Goal: Communication & Community: Share content

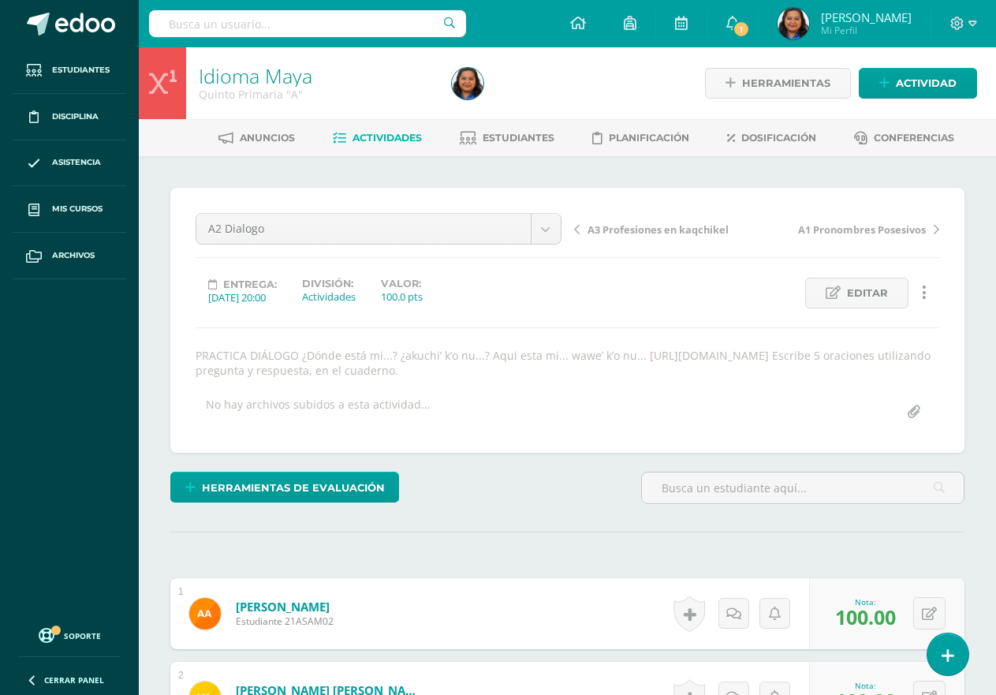
click at [401, 140] on span "Actividades" at bounding box center [387, 138] width 69 height 12
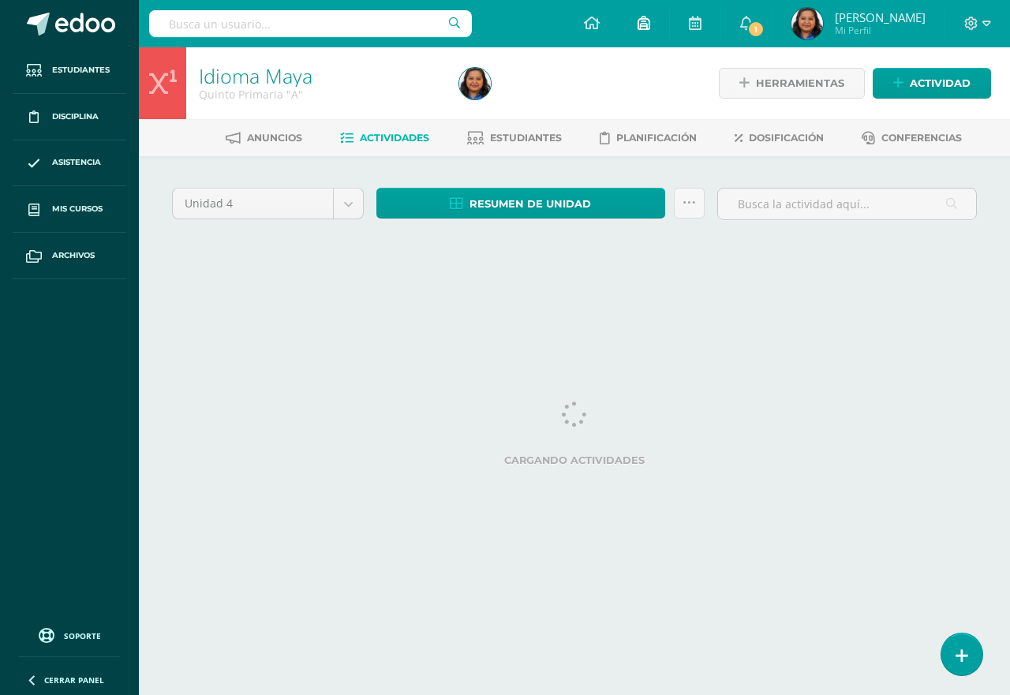
click at [648, 24] on icon at bounding box center [643, 23] width 13 height 14
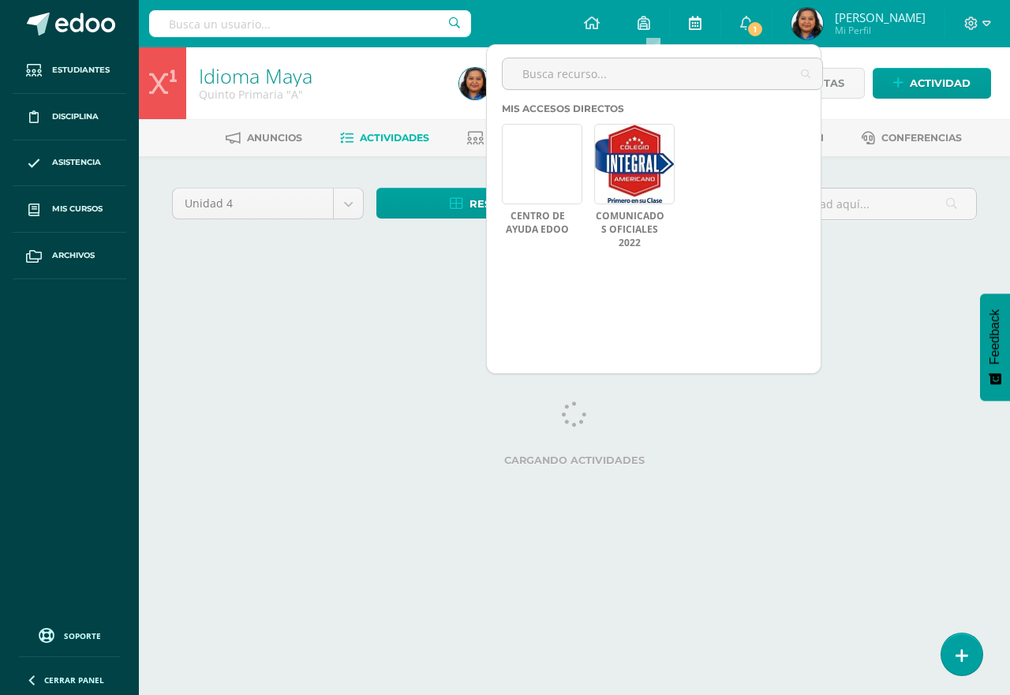
click at [696, 24] on link at bounding box center [695, 23] width 50 height 47
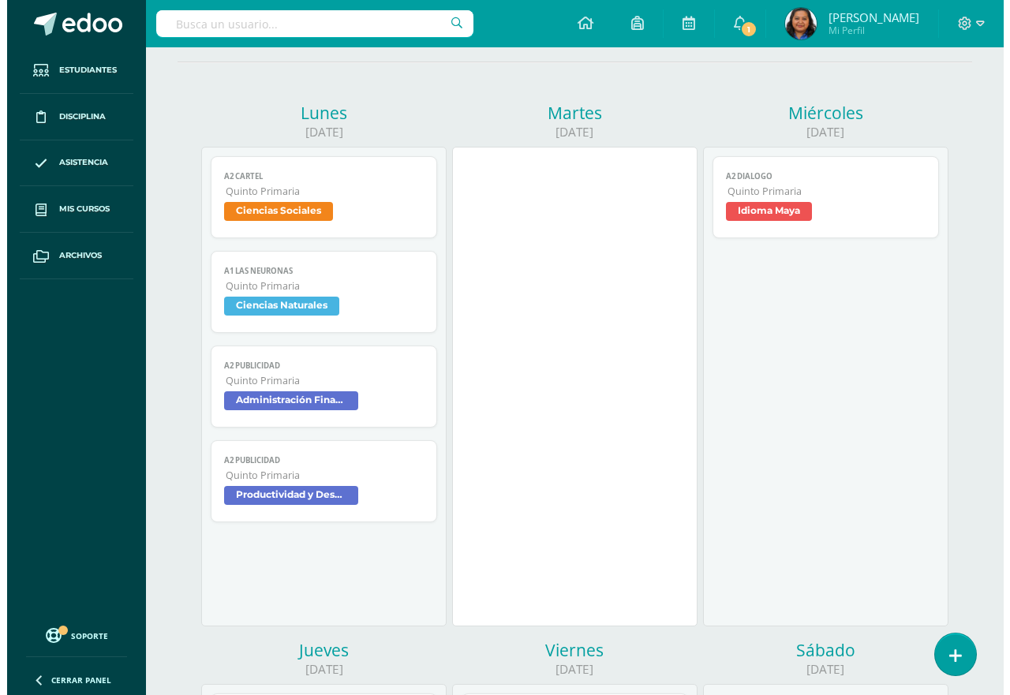
scroll to position [79, 0]
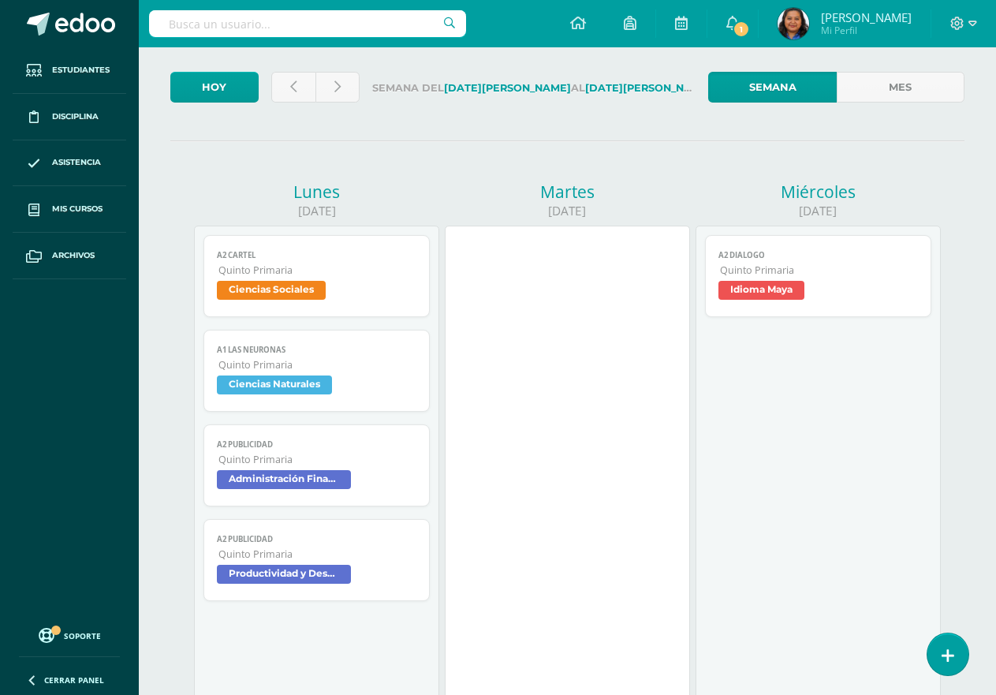
click at [287, 290] on span "Ciencias Sociales" at bounding box center [271, 290] width 109 height 19
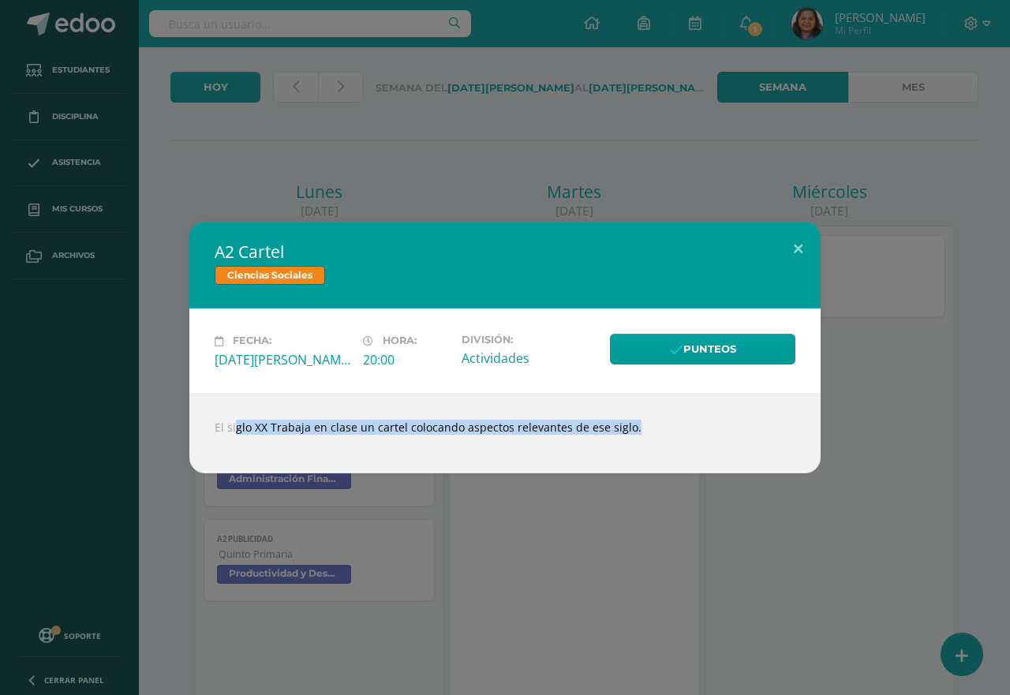
drag, startPoint x: 217, startPoint y: 424, endPoint x: 551, endPoint y: 435, distance: 334.6
click at [551, 435] on div "El siglo XX Trabaja en clase un cartel colocando aspectos relevantes de ese sig…" at bounding box center [504, 434] width 631 height 80
click at [801, 252] on button at bounding box center [797, 249] width 45 height 54
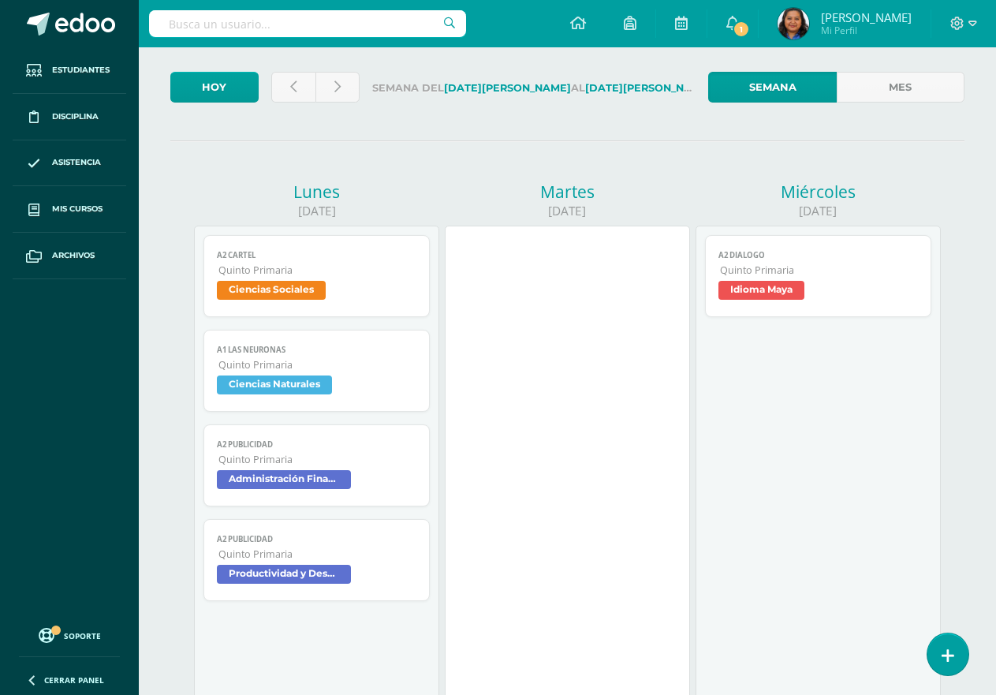
click at [278, 290] on span "Ciencias Sociales" at bounding box center [271, 290] width 109 height 19
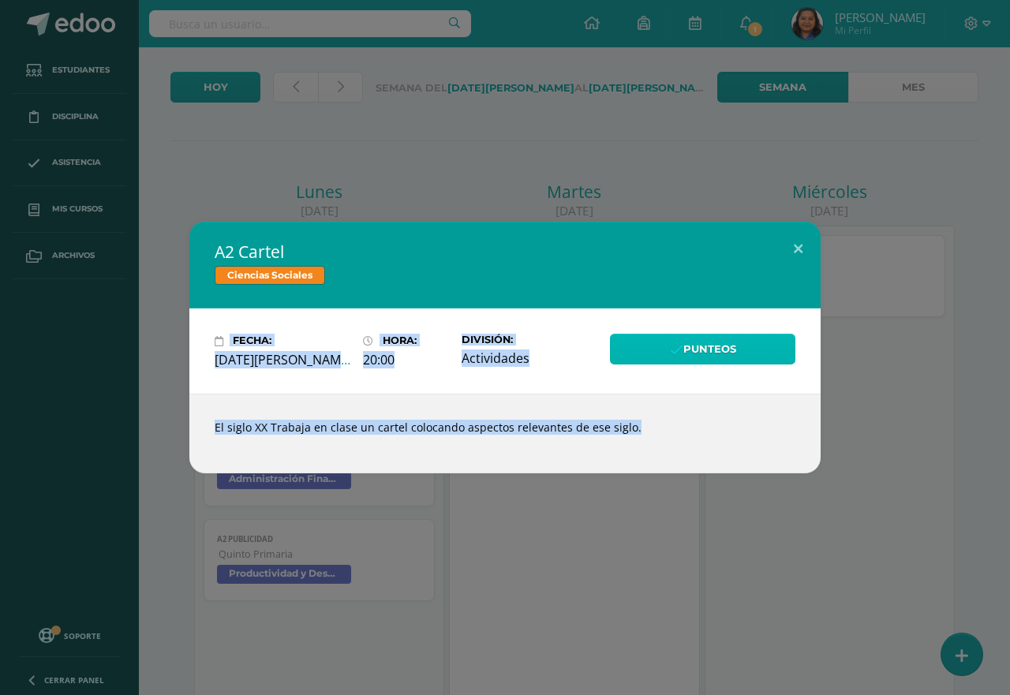
click at [725, 349] on link "Punteos" at bounding box center [702, 349] width 185 height 31
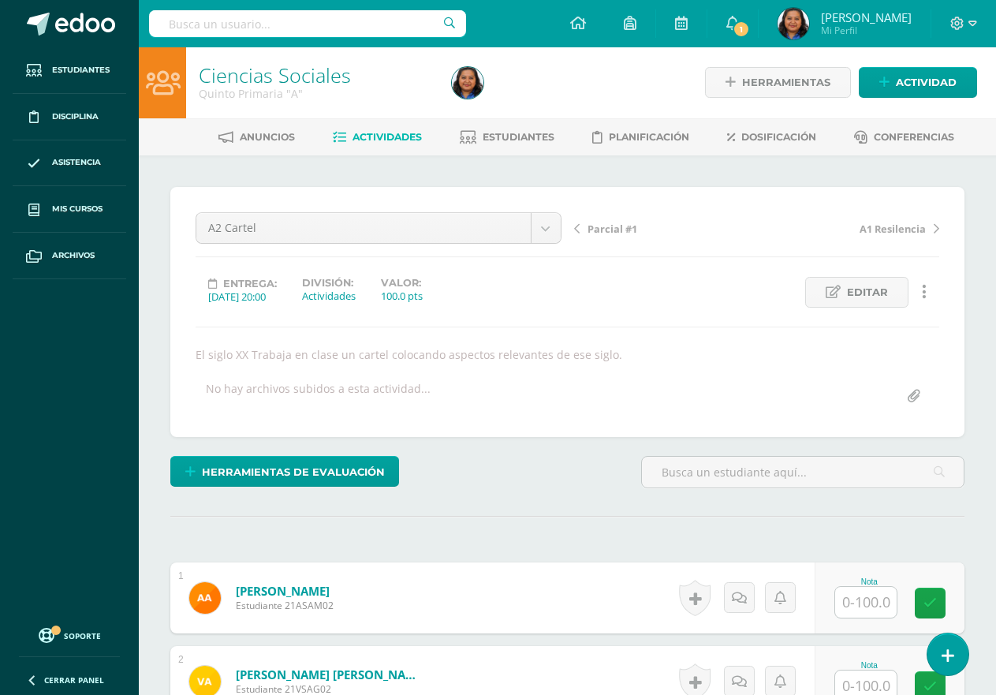
scroll to position [2, 0]
click at [850, 292] on span "Editar" at bounding box center [867, 291] width 41 height 29
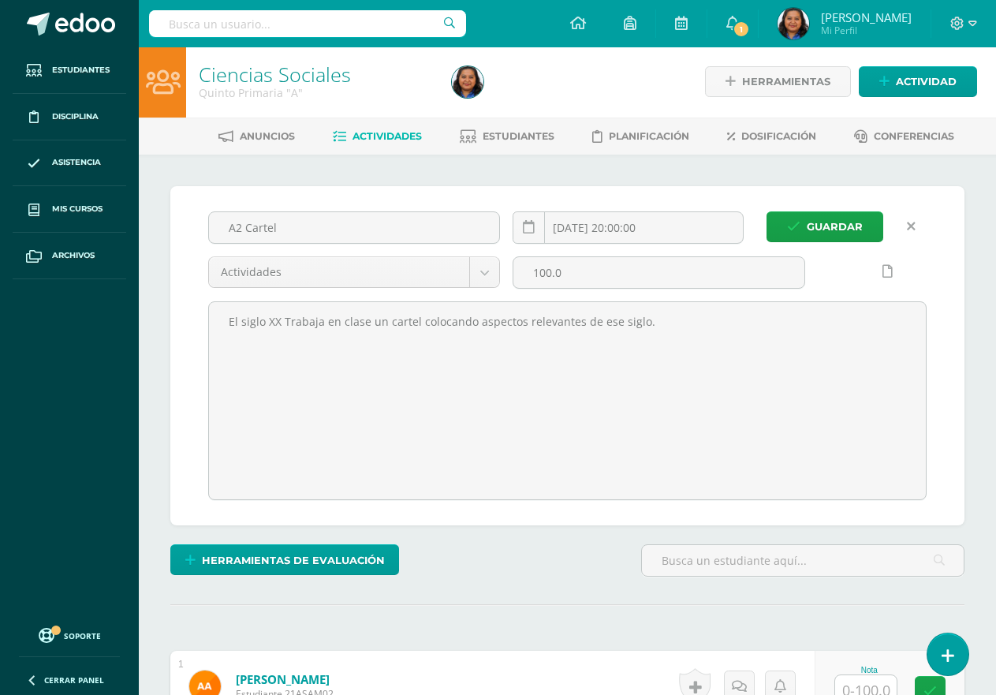
scroll to position [2, 0]
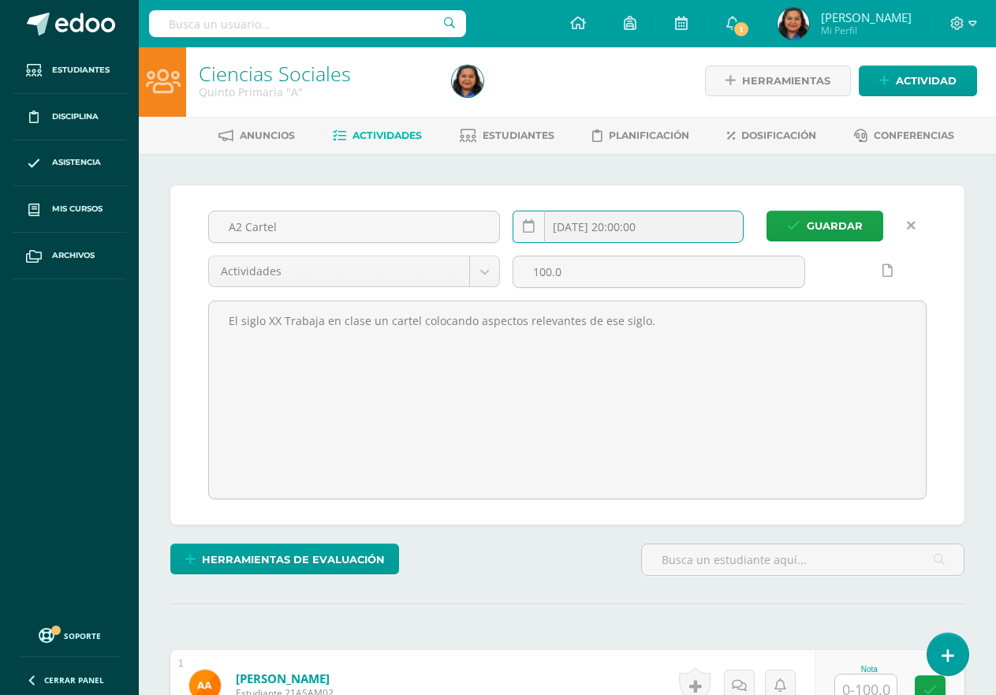
click at [607, 226] on input "2025-08-11 20:00:00" at bounding box center [628, 226] width 230 height 31
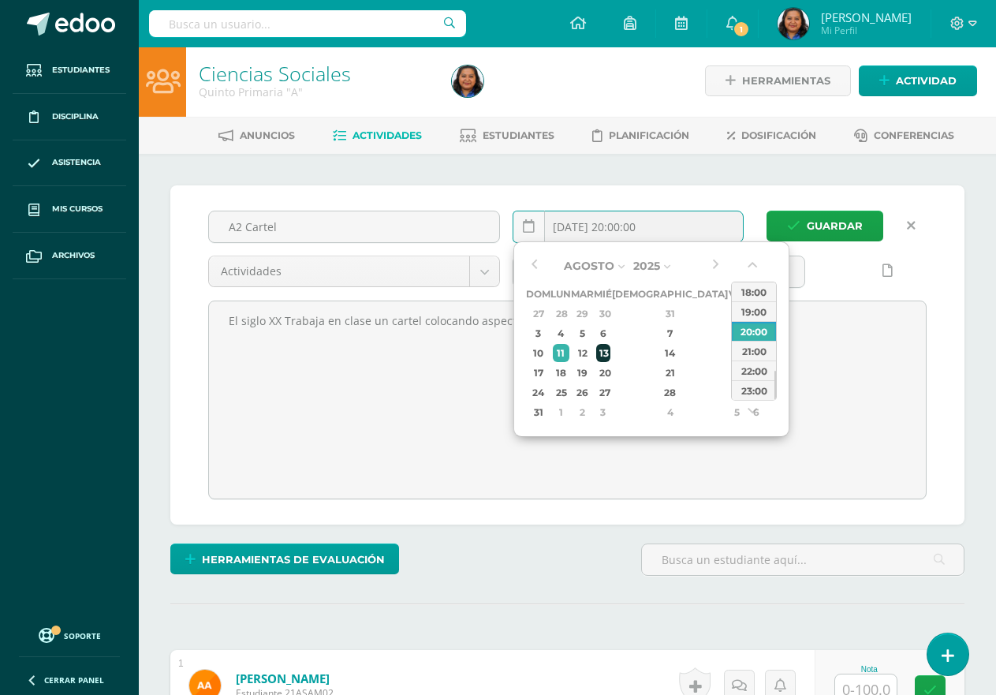
click at [611, 354] on div "13" at bounding box center [603, 353] width 14 height 18
type input "2025-08-13 20:00"
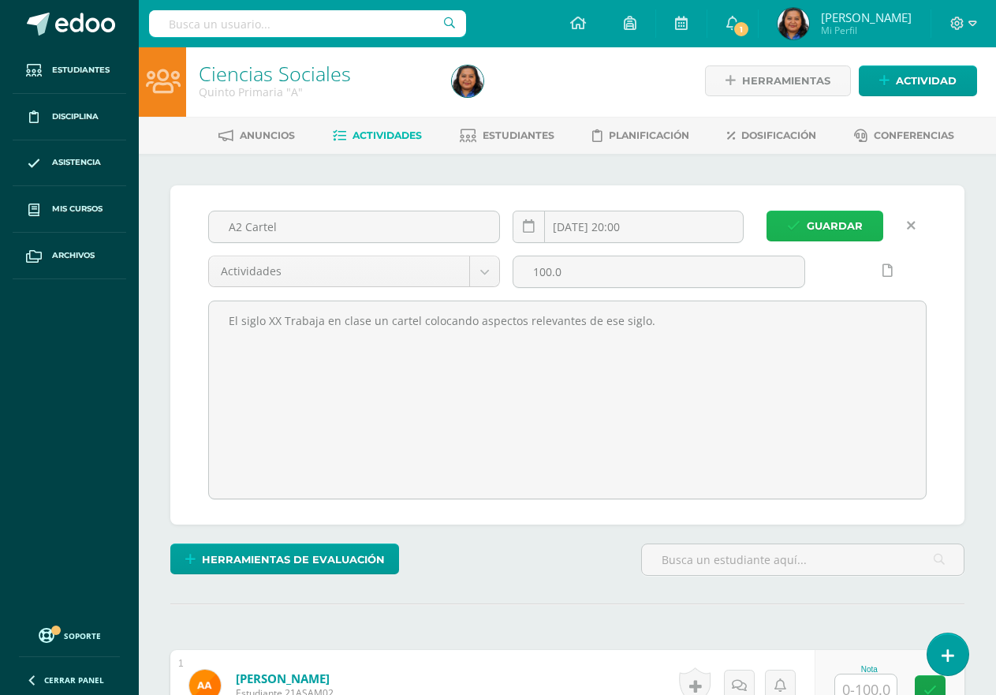
click at [835, 232] on span "Guardar" at bounding box center [835, 225] width 56 height 29
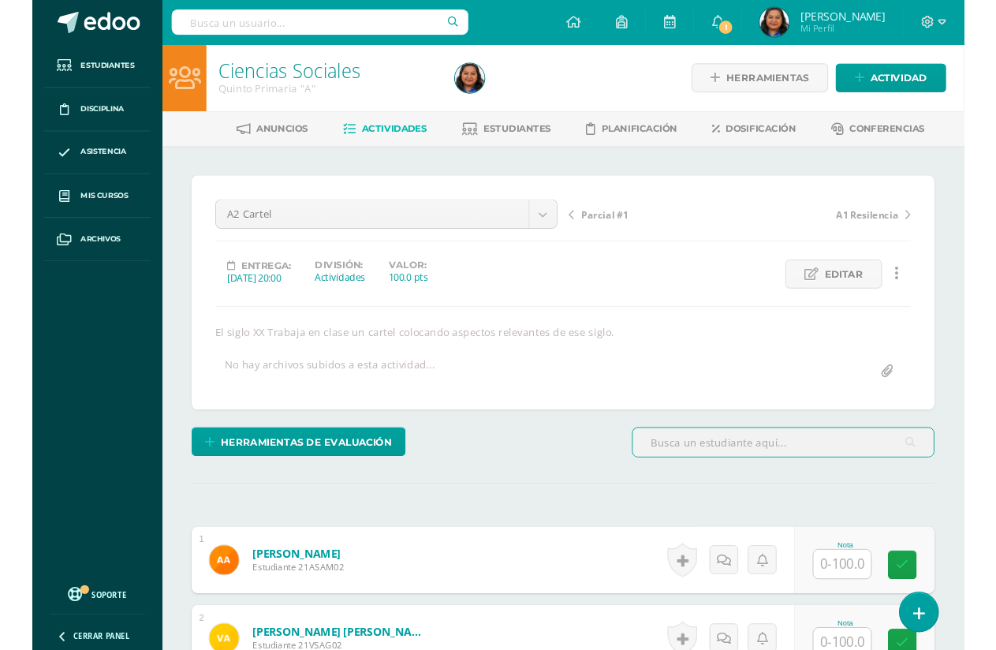
scroll to position [1, 0]
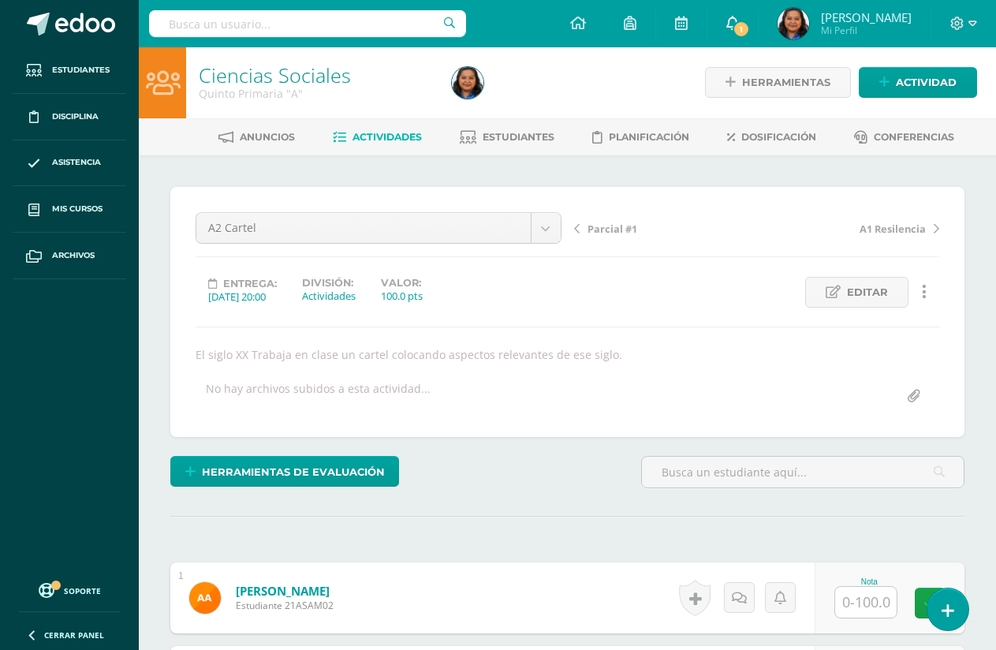
click at [739, 17] on icon at bounding box center [732, 23] width 13 height 14
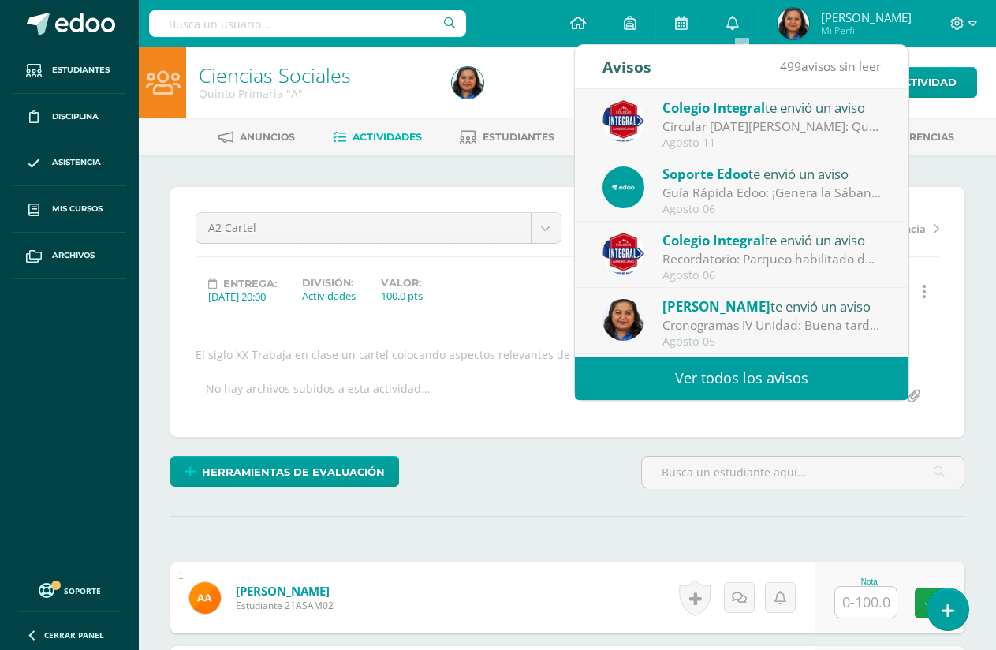
click at [586, 24] on icon at bounding box center [578, 23] width 16 height 14
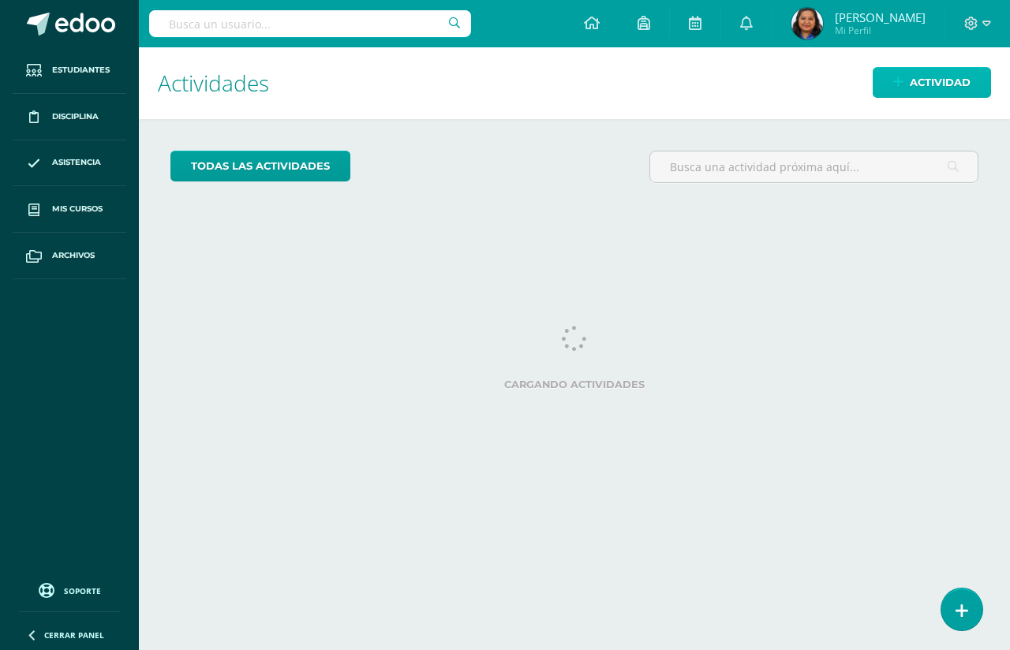
click at [918, 80] on span "Actividad" at bounding box center [939, 82] width 61 height 29
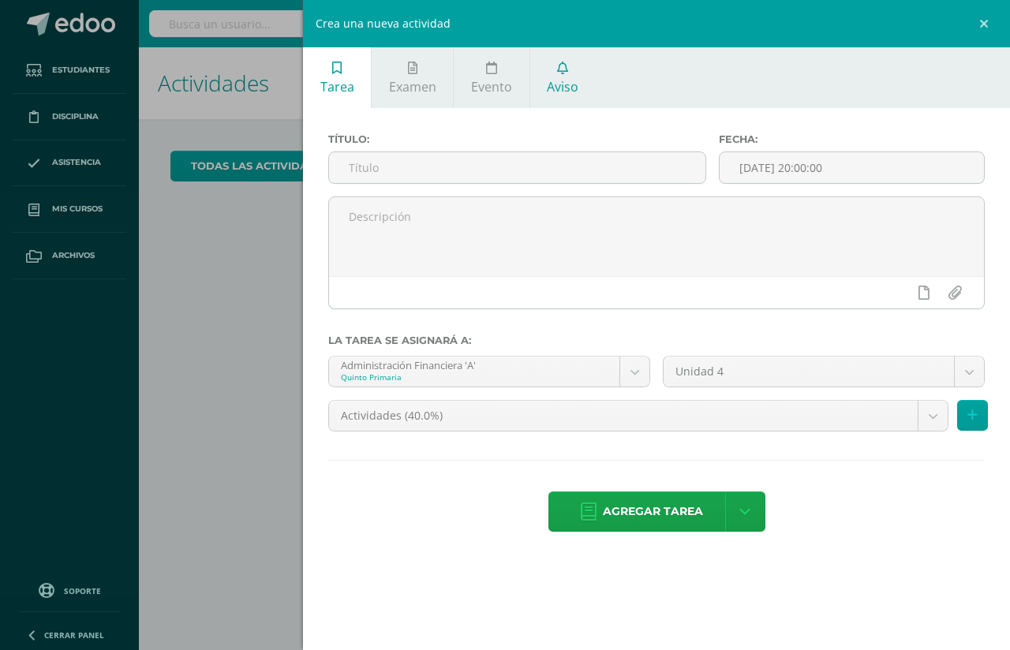
click at [550, 81] on span "Aviso" at bounding box center [563, 86] width 32 height 17
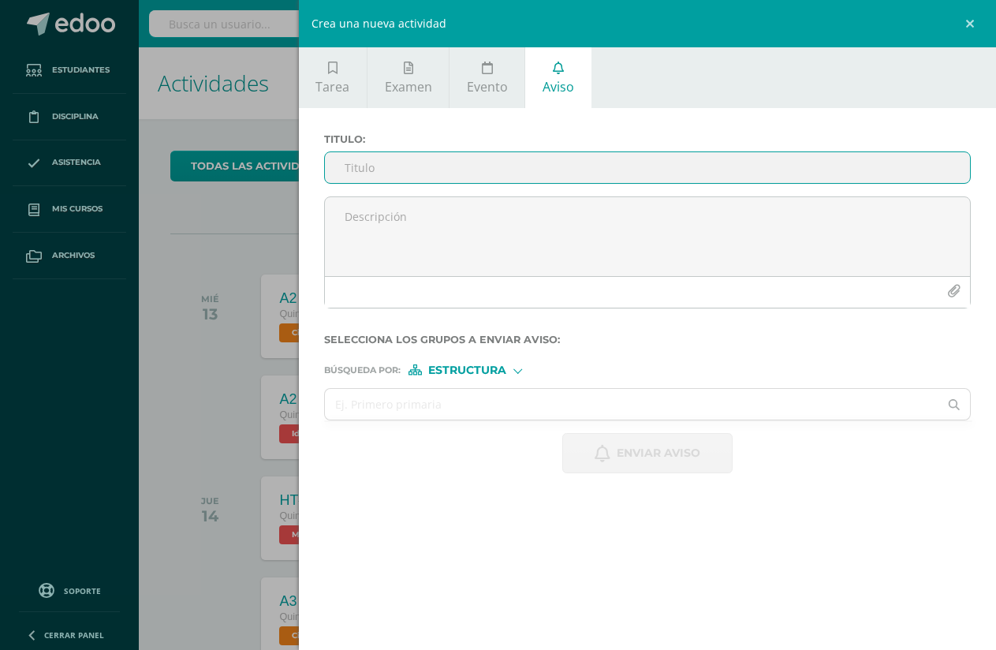
click at [386, 173] on input "Titulo :" at bounding box center [647, 167] width 645 height 31
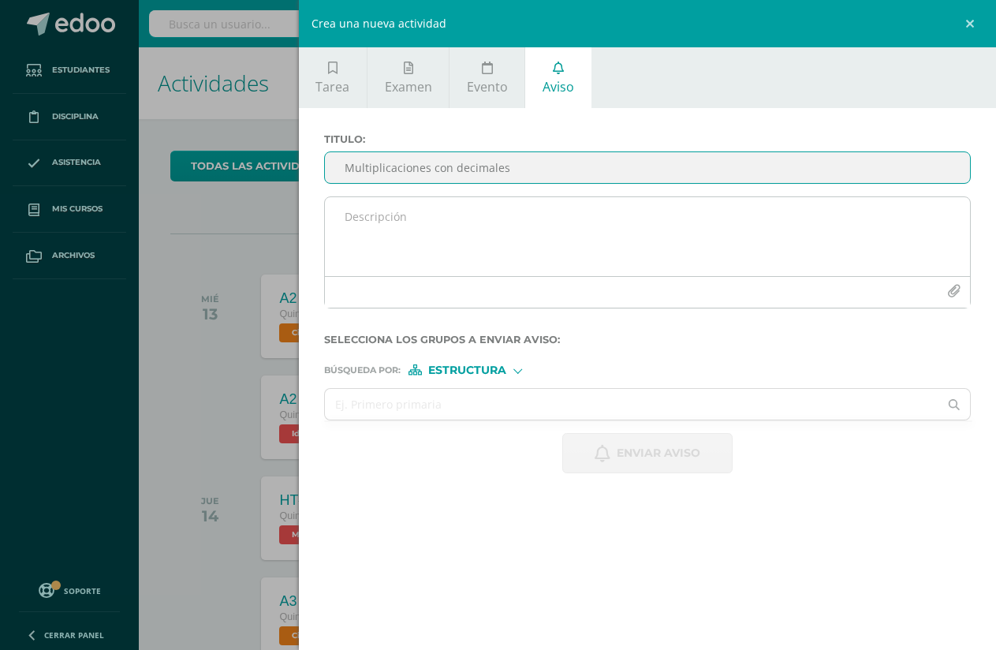
type input "Multiplicaciones con decimales"
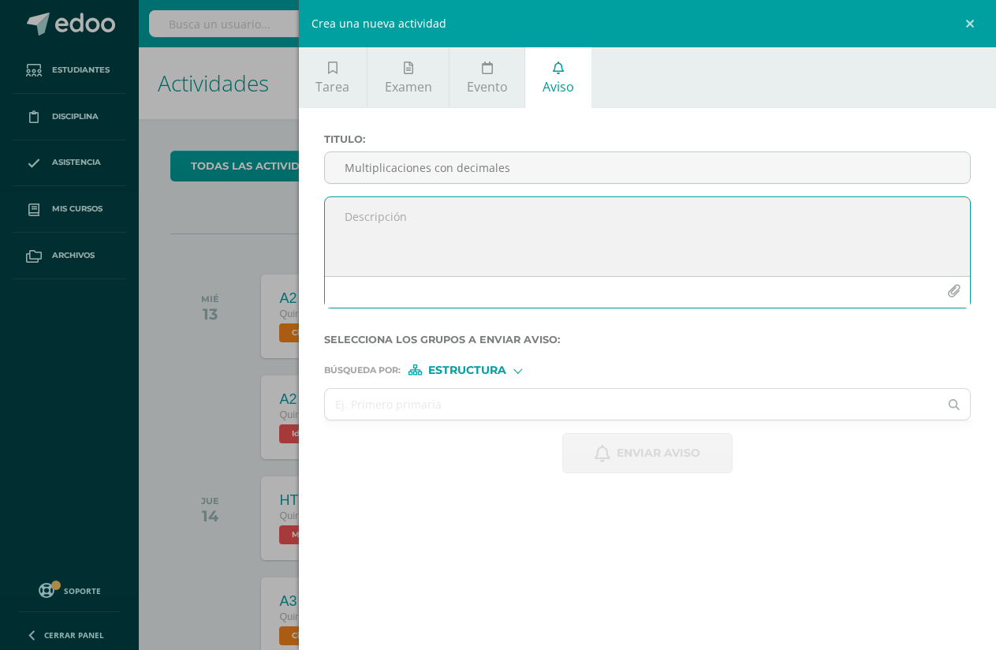
click at [397, 221] on textarea at bounding box center [647, 236] width 645 height 79
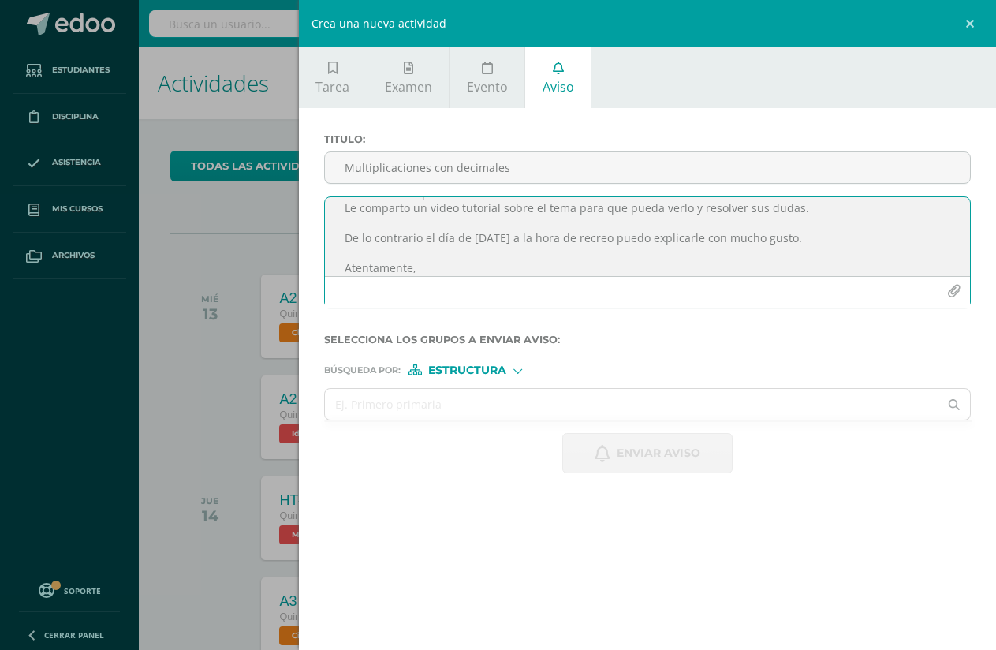
scroll to position [69, 0]
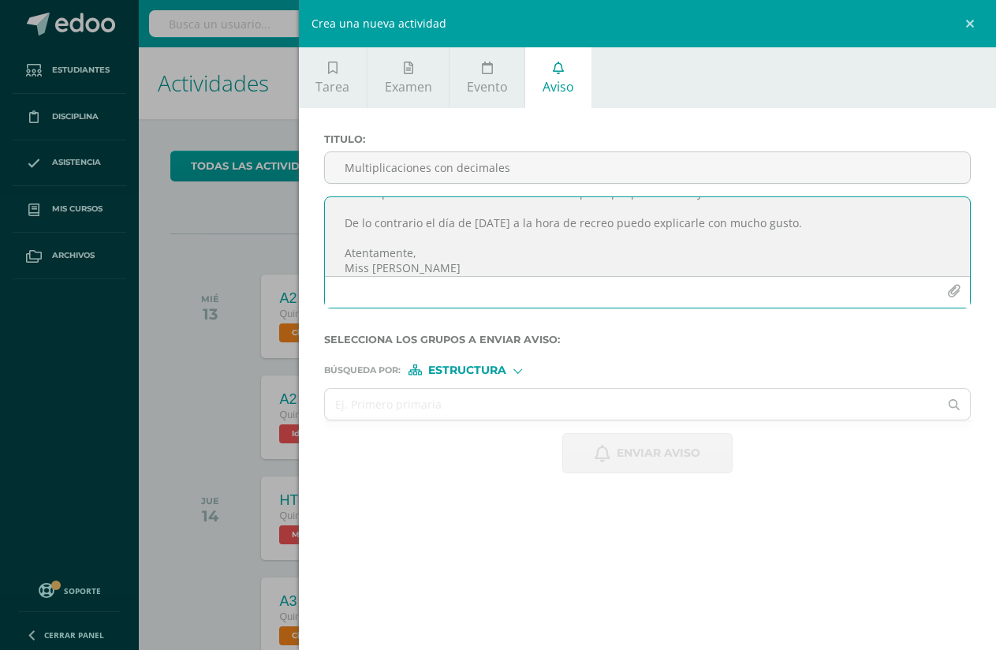
type textarea "Buena tarde, querida [PERSON_NAME], le comento que [PERSON_NAME], ya a la hora …"
click at [943, 294] on button "button" at bounding box center [954, 291] width 31 height 31
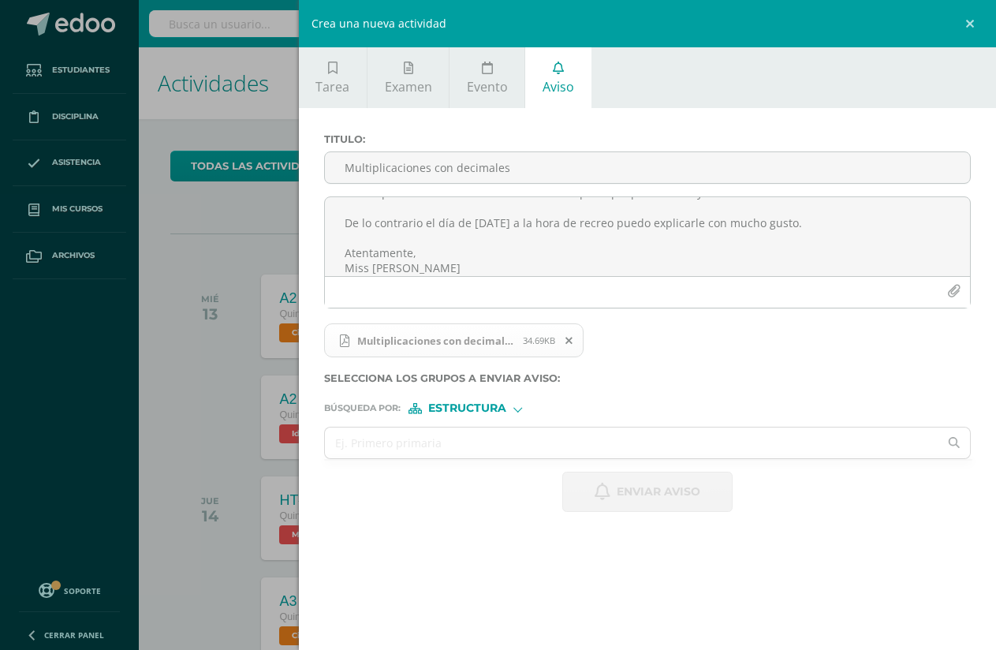
click at [517, 406] on div at bounding box center [517, 407] width 9 height 9
click at [496, 448] on span "Persona" at bounding box center [474, 449] width 57 height 9
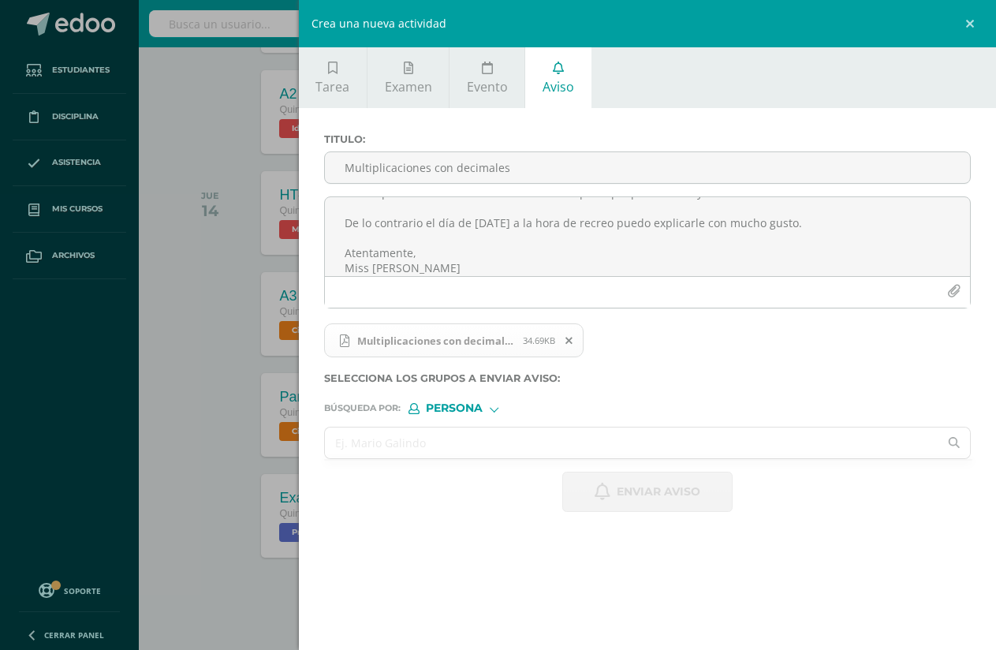
scroll to position [312, 0]
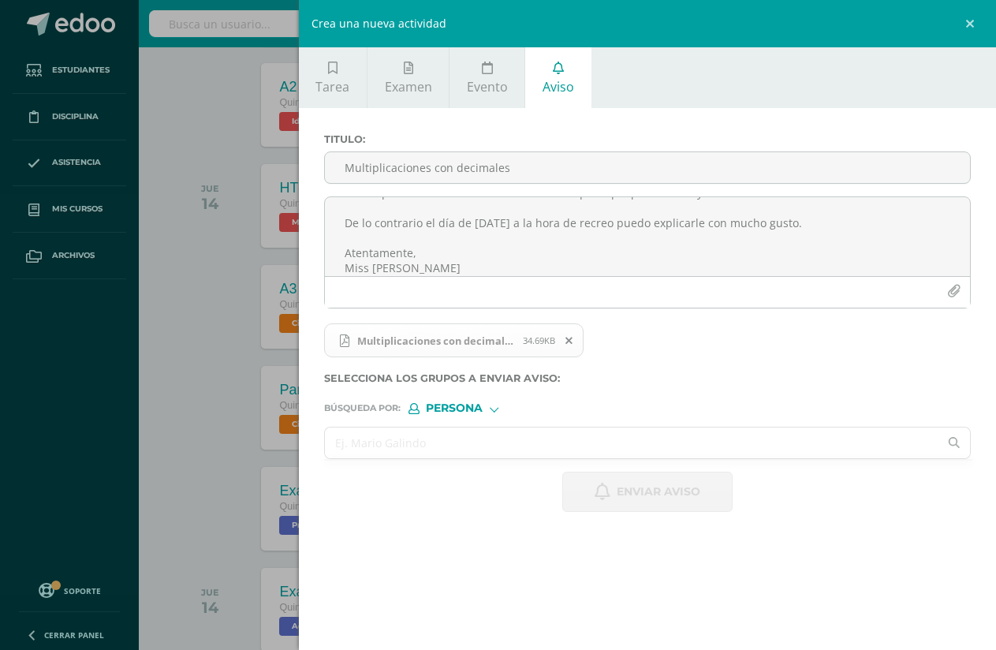
click at [389, 446] on input "text" at bounding box center [632, 443] width 614 height 31
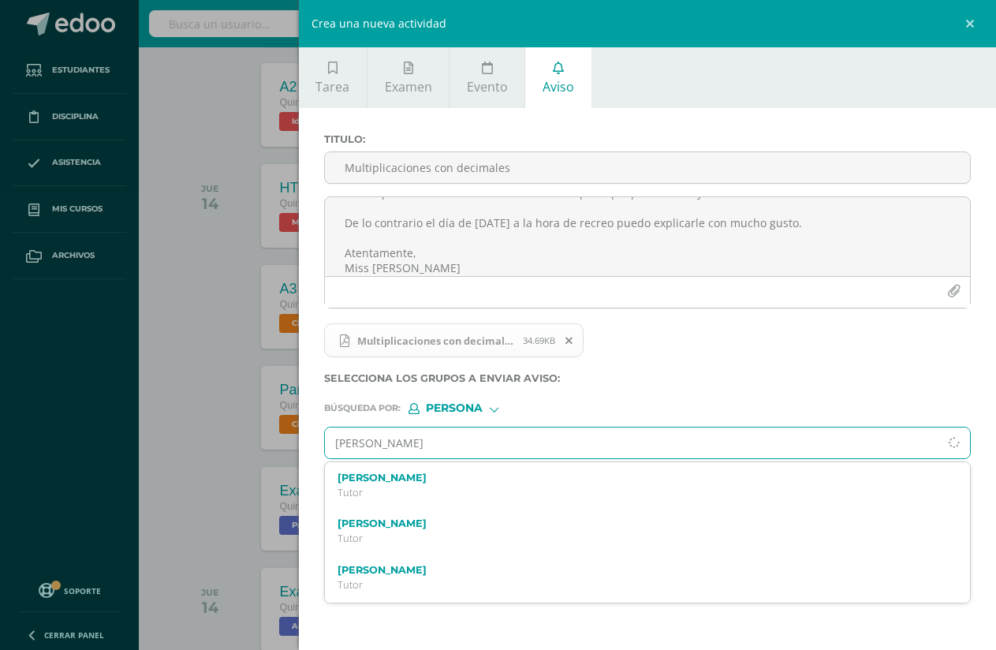
type input "[PERSON_NAME]"
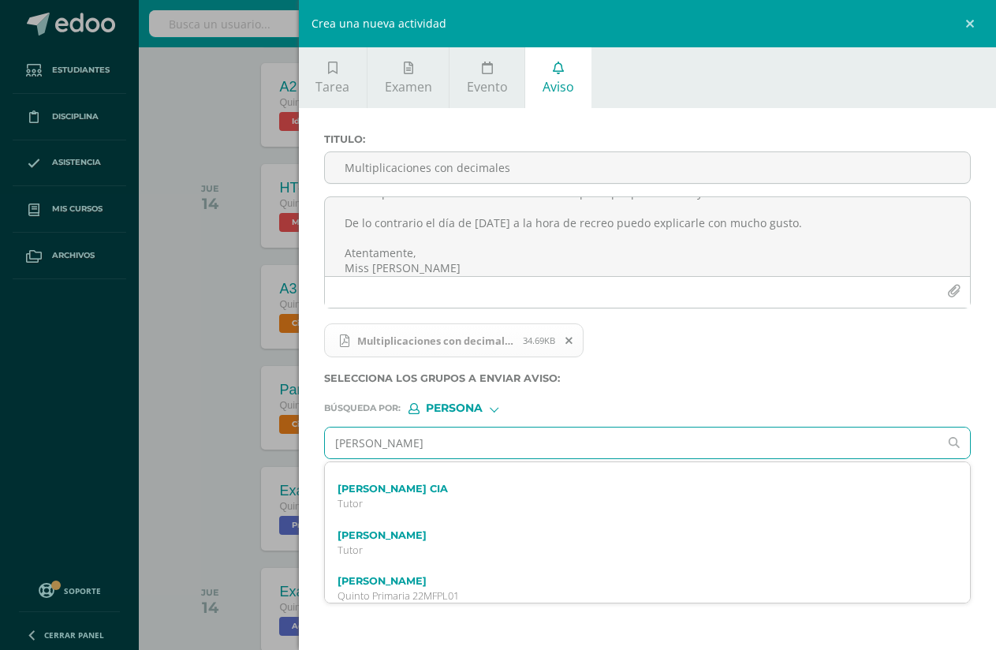
scroll to position [947, 0]
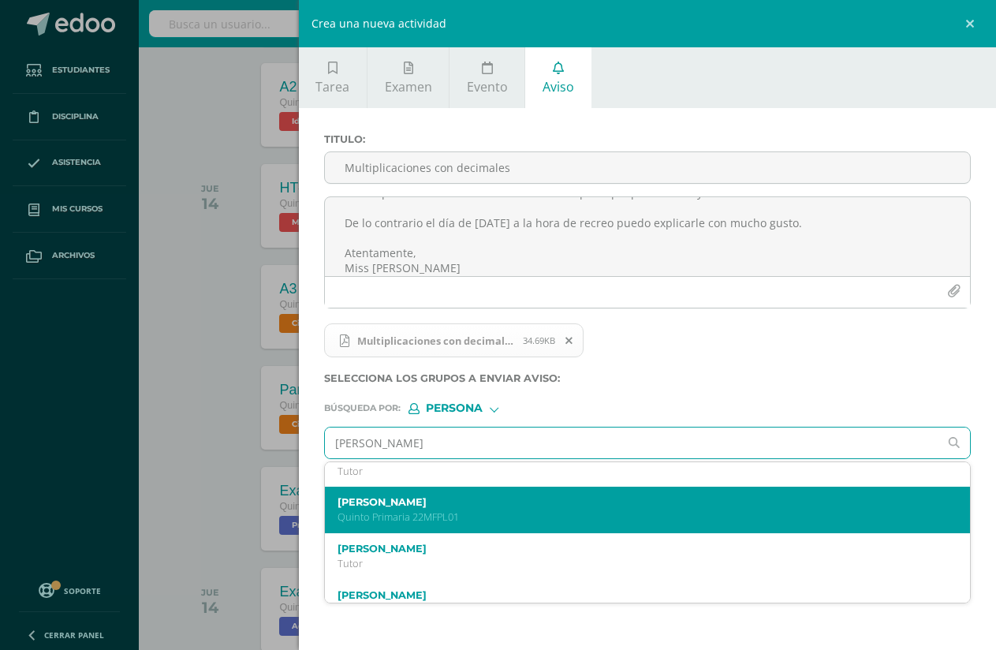
click at [418, 502] on label "[PERSON_NAME]" at bounding box center [634, 502] width 592 height 12
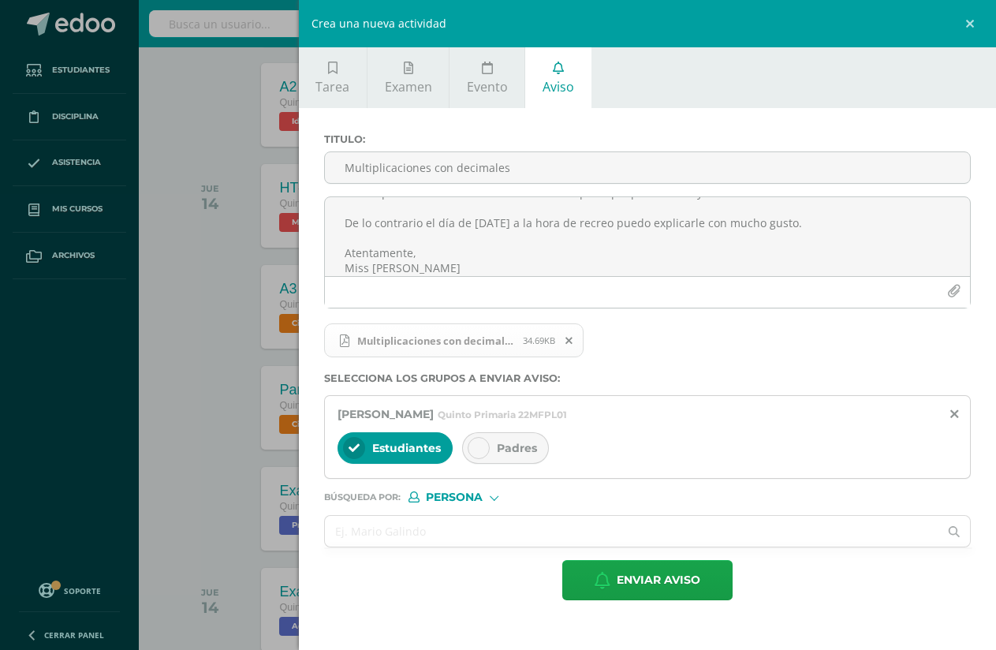
scroll to position [0, 0]
click at [475, 442] on icon at bounding box center [478, 447] width 11 height 11
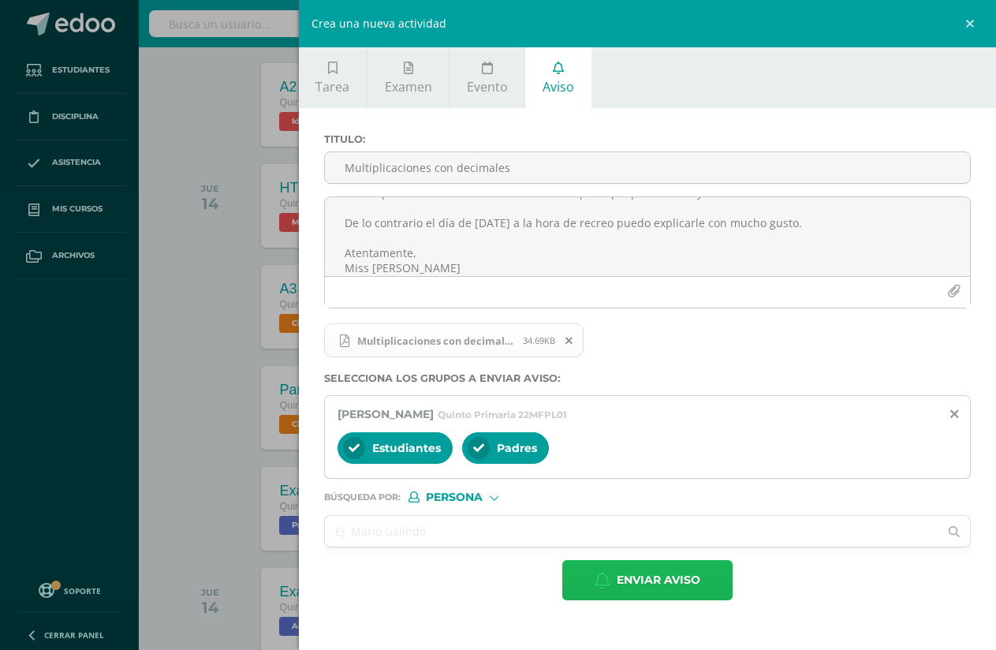
click at [659, 577] on span "Enviar aviso" at bounding box center [659, 580] width 84 height 39
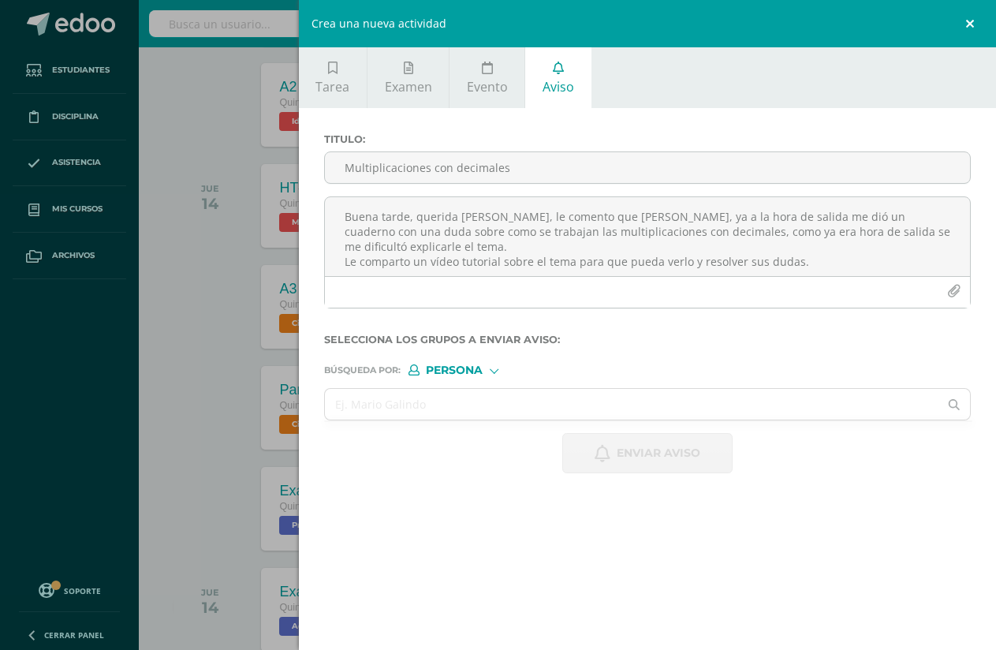
click at [965, 19] on link at bounding box center [972, 23] width 47 height 47
